Goal: Information Seeking & Learning: Learn about a topic

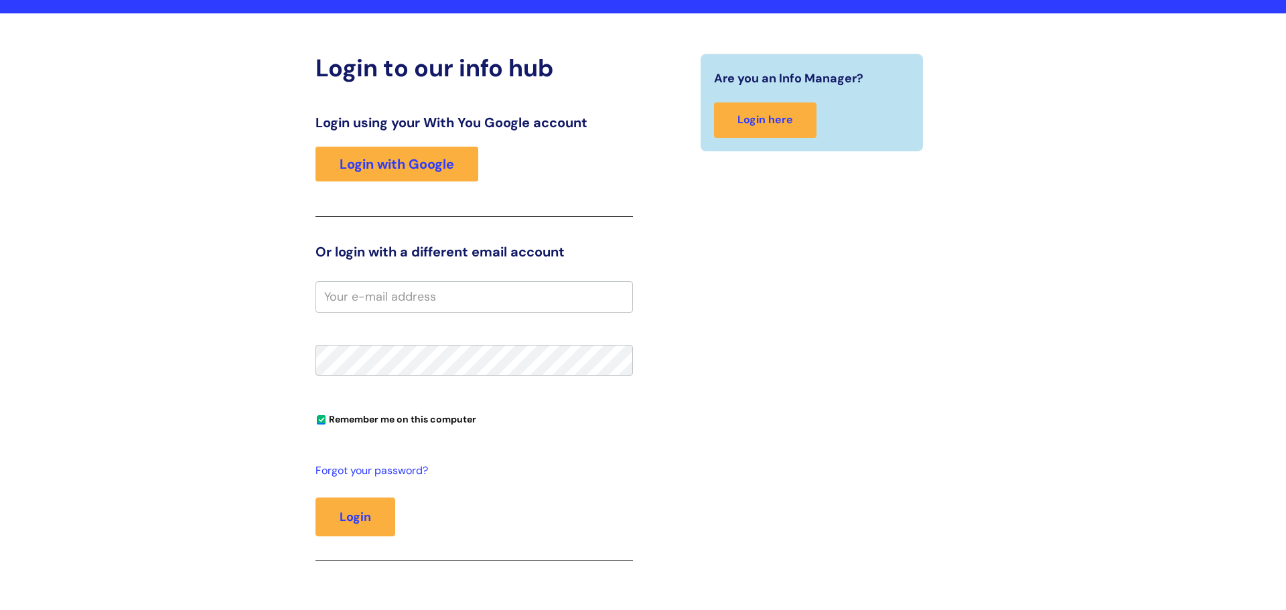
scroll to position [108, 0]
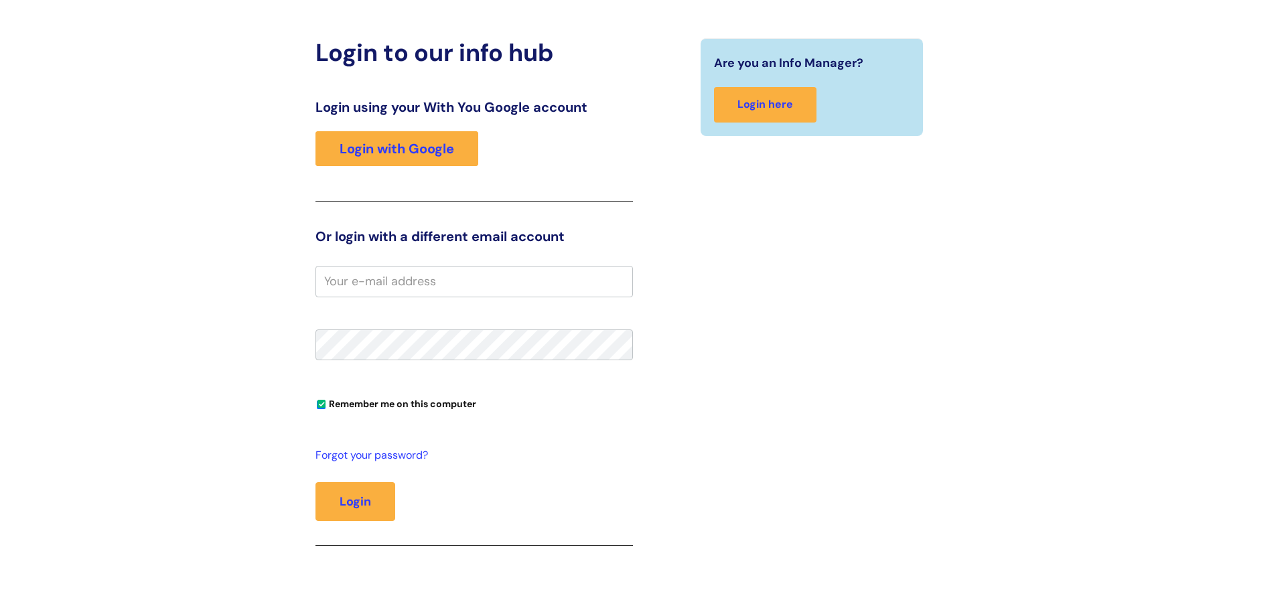
click at [358, 171] on div "Login using your With You Google account Login with Google" at bounding box center [474, 150] width 318 height 102
click at [411, 157] on link "Login with Google" at bounding box center [396, 148] width 163 height 35
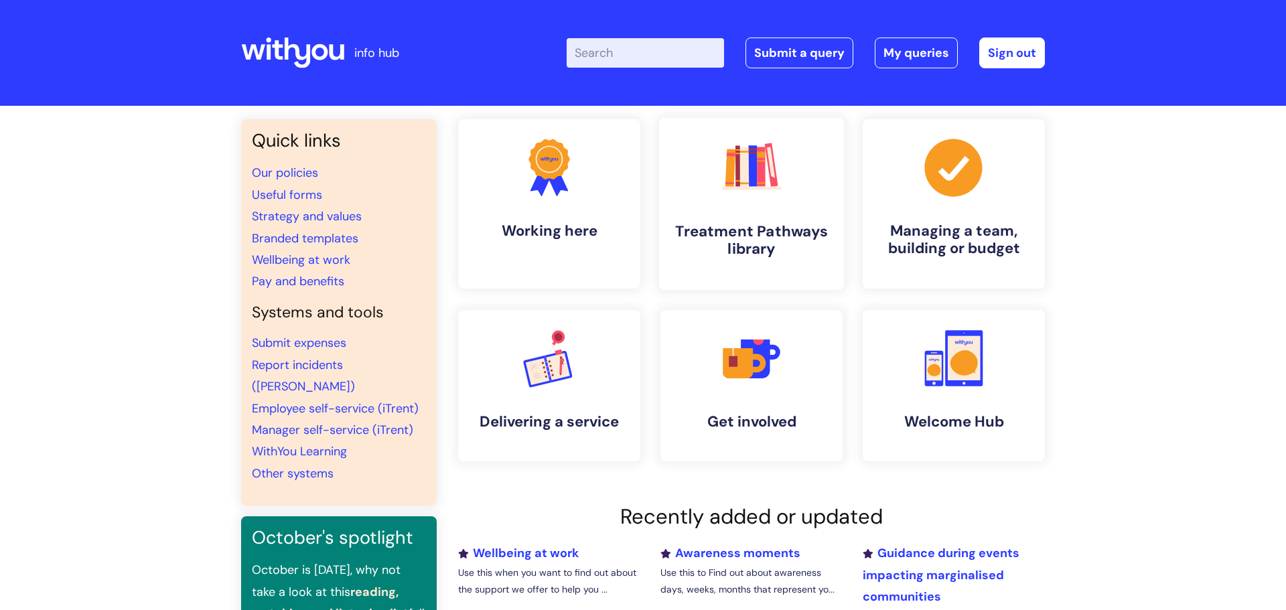
click at [757, 244] on h4 "Treatment Pathways library" at bounding box center [751, 240] width 163 height 36
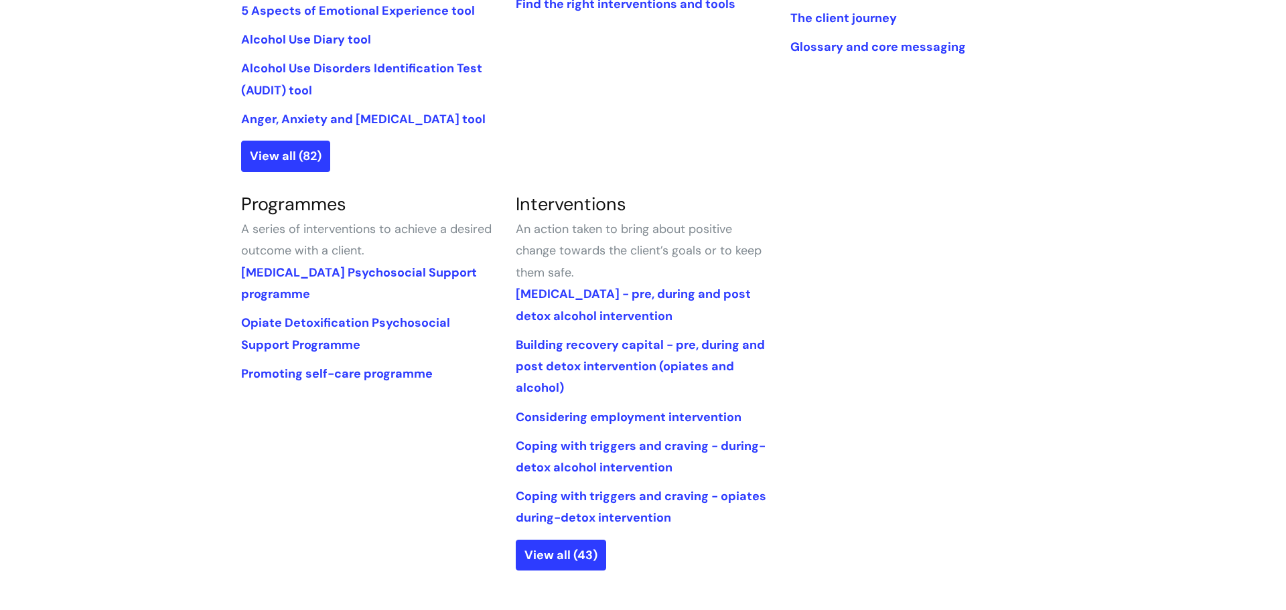
scroll to position [508, 0]
